Goal: Task Accomplishment & Management: Complete application form

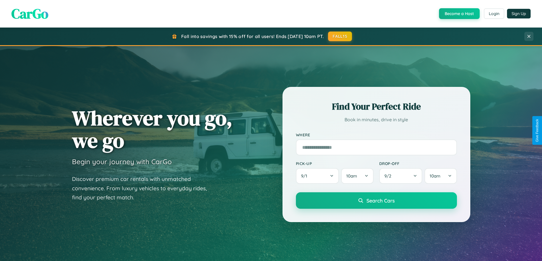
scroll to position [245, 0]
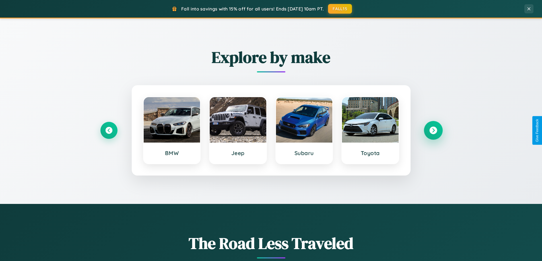
click at [433, 130] on icon at bounding box center [433, 131] width 8 height 8
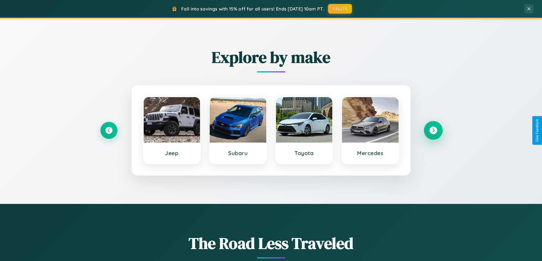
click at [433, 130] on icon at bounding box center [433, 131] width 8 height 8
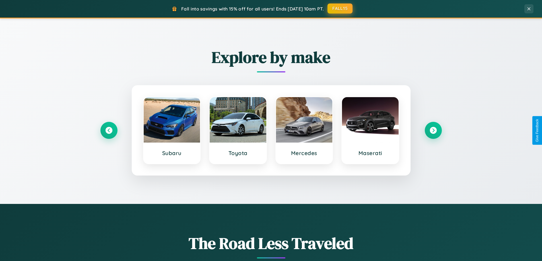
click at [340, 9] on button "FALL15" at bounding box center [339, 8] width 25 height 10
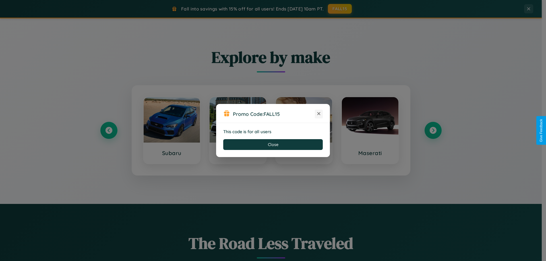
click at [319, 114] on icon at bounding box center [319, 114] width 6 height 6
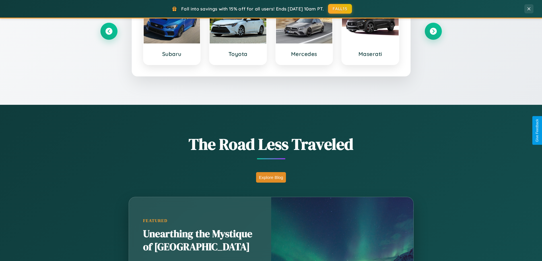
scroll to position [1094, 0]
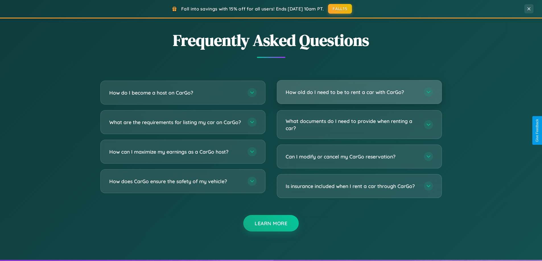
click at [359, 92] on h3 "How old do I need to be to rent a car with CarGo?" at bounding box center [351, 92] width 132 height 7
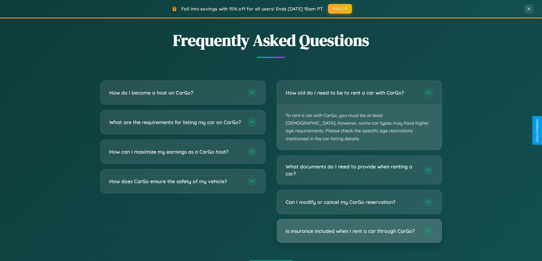
click at [359, 228] on h3 "Is insurance included when I rent a car through CarGo?" at bounding box center [351, 231] width 132 height 7
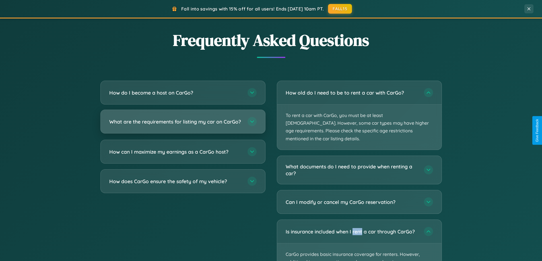
click at [183, 125] on h3 "What are the requirements for listing my car on CarGo?" at bounding box center [175, 121] width 132 height 7
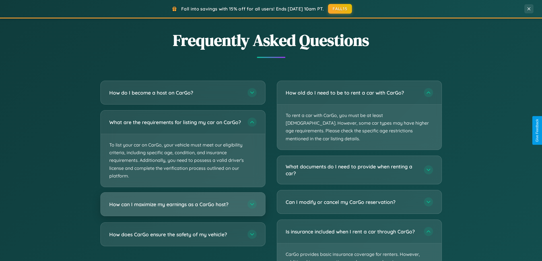
click at [183, 208] on h3 "How can I maximize my earnings as a CarGo host?" at bounding box center [175, 204] width 132 height 7
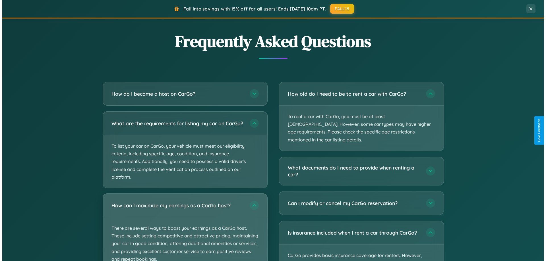
scroll to position [0, 0]
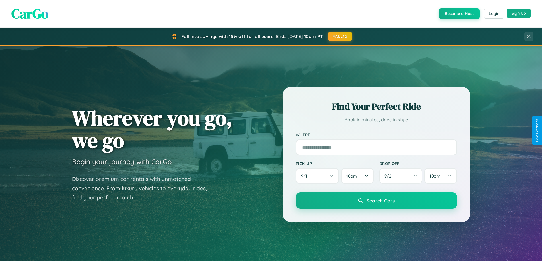
click at [518, 13] on button "Sign Up" at bounding box center [519, 14] width 24 height 10
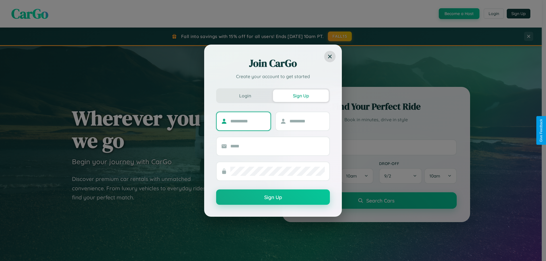
click at [248, 121] on input "text" at bounding box center [248, 121] width 36 height 9
type input "*******"
click at [307, 121] on input "text" at bounding box center [307, 121] width 36 height 9
type input "******"
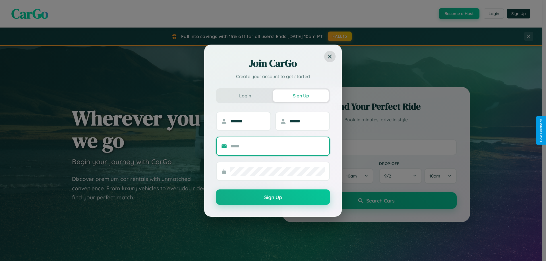
click at [277, 146] on input "text" at bounding box center [277, 146] width 94 height 9
type input "**********"
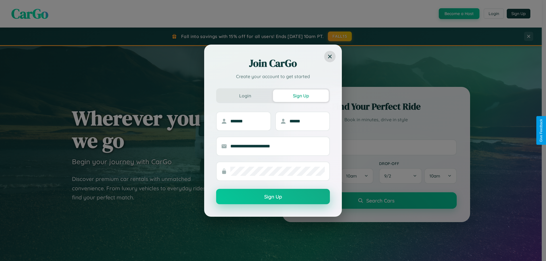
click at [273, 197] on button "Sign Up" at bounding box center [273, 196] width 114 height 15
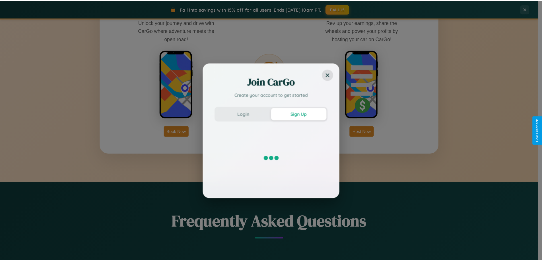
scroll to position [913, 0]
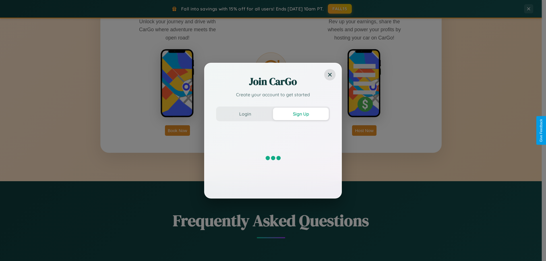
click at [177, 130] on div "Join CarGo Create your account to get started Login Sign Up" at bounding box center [273, 130] width 546 height 261
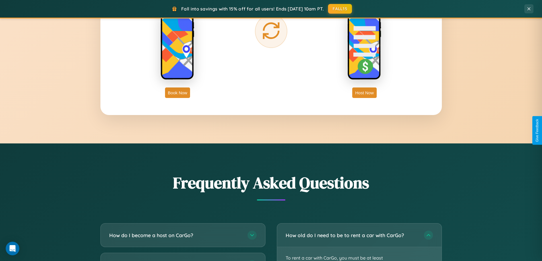
scroll to position [1175, 0]
